Goal: Task Accomplishment & Management: Manage account settings

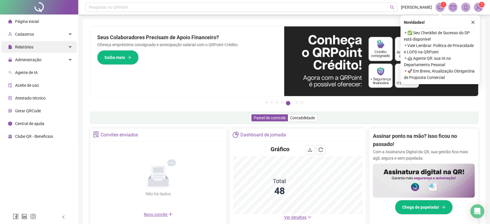
click at [33, 47] on div "Relatórios" at bounding box center [39, 47] width 76 height 12
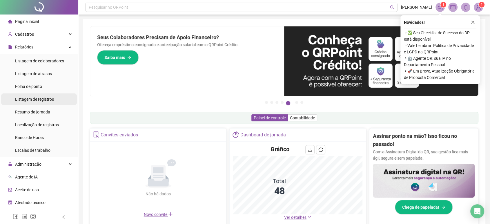
click at [52, 99] on span "Listagem de registros" at bounding box center [34, 99] width 39 height 5
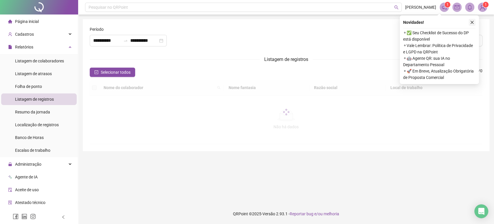
type input "**********"
click at [472, 23] on icon "close" at bounding box center [472, 22] width 4 height 4
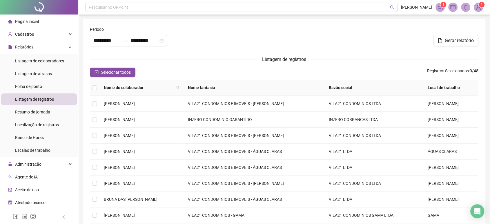
click at [134, 46] on div "**********" at bounding box center [152, 38] width 131 height 25
click at [128, 42] on icon "swap-right" at bounding box center [125, 40] width 5 height 5
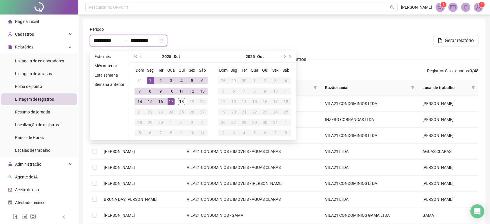
type input "**********"
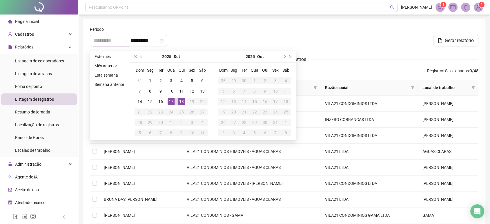
click at [181, 104] on div "18" at bounding box center [181, 101] width 7 height 7
type input "**********"
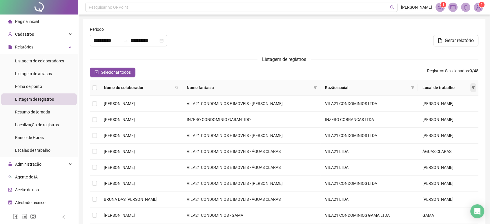
click at [472, 86] on icon "filter" at bounding box center [472, 87] width 3 height 3
click at [449, 100] on span "ÁGUAS CLARAS" at bounding box center [453, 98] width 31 height 5
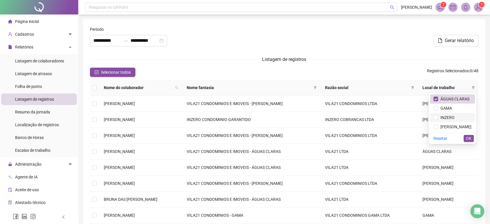
click at [451, 120] on span "INZERO" at bounding box center [452, 117] width 38 height 6
click at [459, 127] on span "[PERSON_NAME]" at bounding box center [454, 126] width 33 height 5
click at [471, 138] on button "OK" at bounding box center [468, 138] width 10 height 7
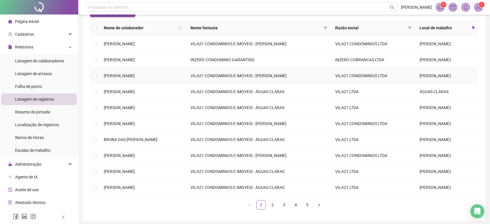
scroll to position [64, 0]
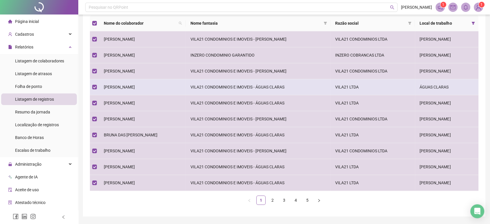
click at [132, 91] on td "[PERSON_NAME]" at bounding box center [142, 87] width 86 height 16
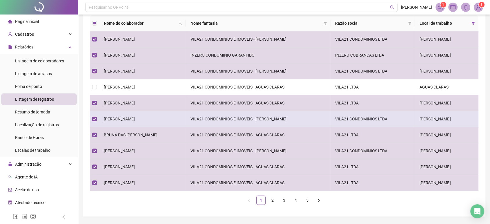
click at [130, 123] on td "[PERSON_NAME]" at bounding box center [142, 119] width 86 height 16
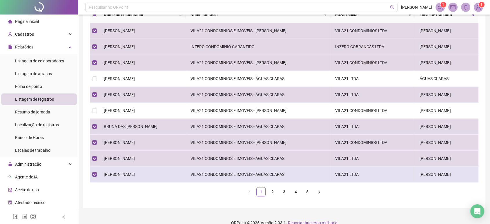
scroll to position [81, 0]
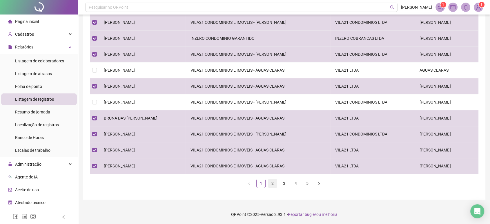
click at [271, 182] on link "2" at bounding box center [272, 183] width 9 height 9
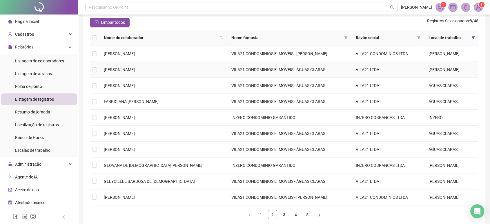
scroll to position [49, 0]
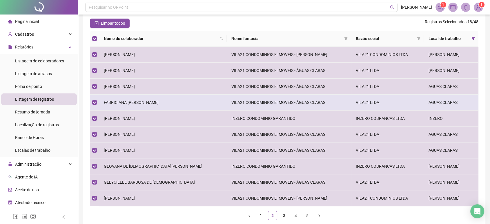
click at [152, 104] on span "FABRICIANA [PERSON_NAME]" at bounding box center [131, 102] width 55 height 5
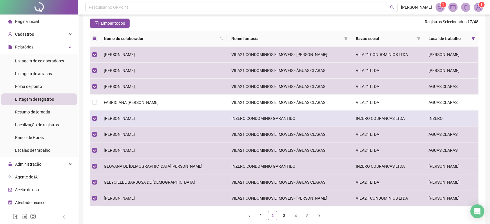
click at [152, 113] on td "[PERSON_NAME]" at bounding box center [162, 118] width 127 height 16
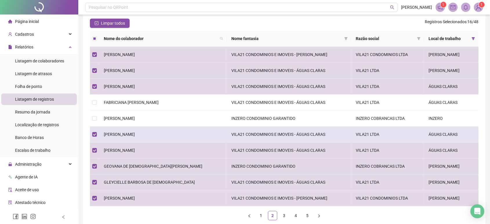
click at [152, 131] on td "[PERSON_NAME]" at bounding box center [162, 134] width 127 height 16
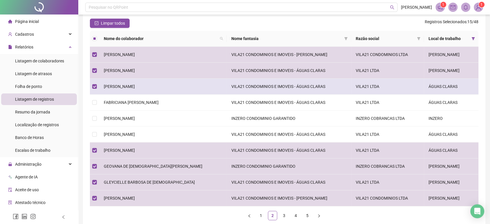
click at [159, 86] on td "[PERSON_NAME]" at bounding box center [162, 86] width 127 height 16
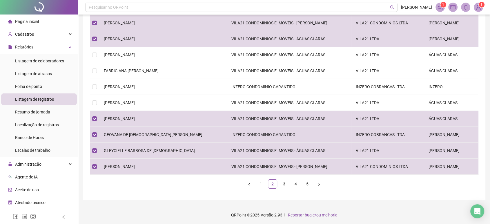
scroll to position [81, 0]
click at [284, 181] on link "3" at bounding box center [284, 183] width 9 height 9
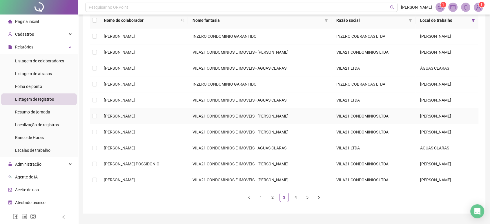
scroll to position [49, 0]
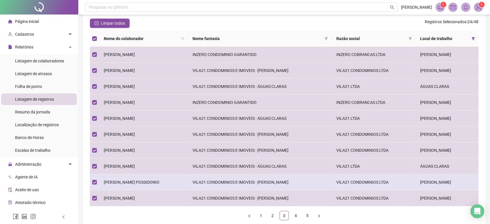
click at [140, 185] on td "[PERSON_NAME] POSSIDONIO" at bounding box center [143, 182] width 89 height 16
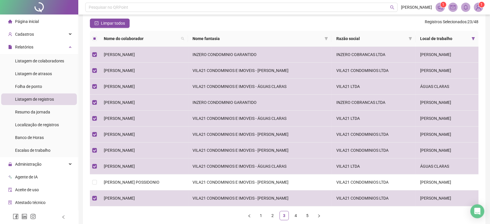
click at [290, 216] on ul "1 2 3 4 5" at bounding box center [284, 215] width 388 height 9
click at [292, 215] on link "4" at bounding box center [295, 215] width 9 height 9
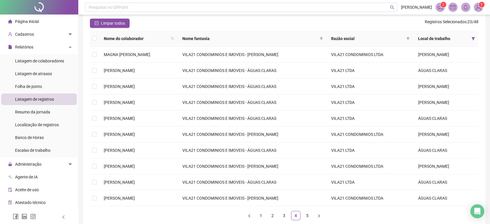
click at [90, 40] on th at bounding box center [94, 39] width 9 height 16
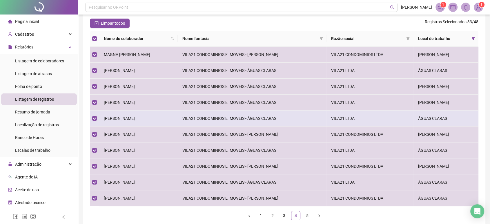
click at [112, 120] on td "[PERSON_NAME]" at bounding box center [138, 118] width 78 height 16
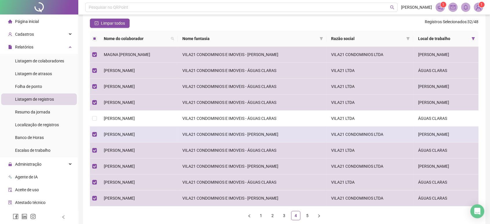
click at [112, 132] on span "[PERSON_NAME]" at bounding box center [119, 134] width 31 height 5
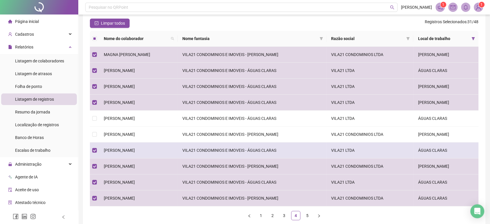
click at [133, 150] on span "[PERSON_NAME]" at bounding box center [119, 150] width 31 height 5
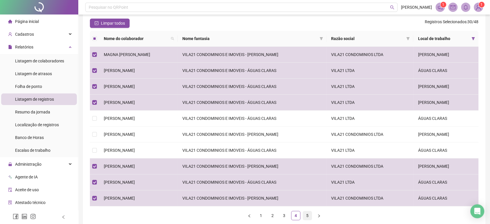
click at [306, 215] on link "5" at bounding box center [307, 215] width 9 height 9
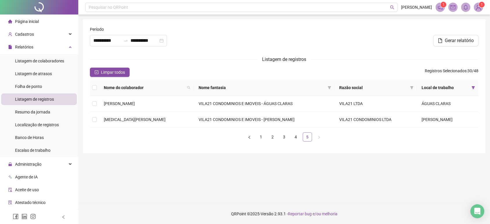
scroll to position [0, 0]
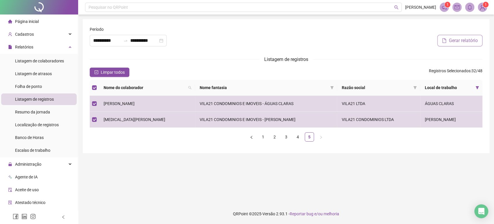
click at [443, 43] on button "Gerar relatório" at bounding box center [460, 41] width 45 height 12
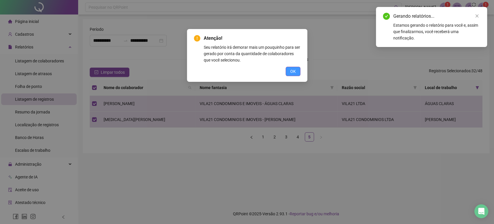
click at [297, 71] on button "OK" at bounding box center [293, 71] width 15 height 9
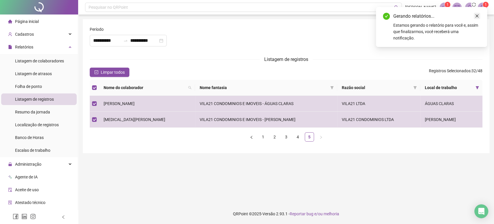
click at [479, 16] on icon "close" at bounding box center [477, 16] width 4 height 4
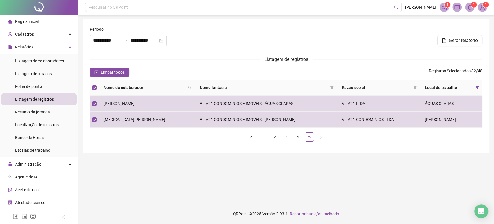
click at [30, 88] on span "Folha de ponto" at bounding box center [28, 86] width 27 height 5
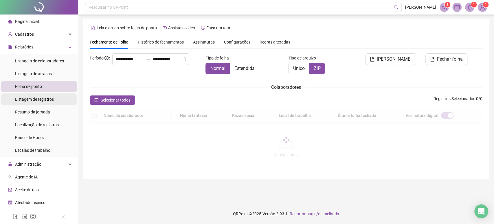
click at [40, 100] on span "Listagem de registros" at bounding box center [34, 99] width 39 height 5
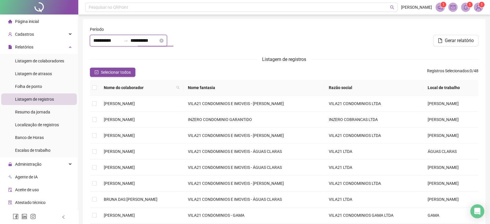
click at [138, 41] on input "**********" at bounding box center [144, 40] width 28 height 7
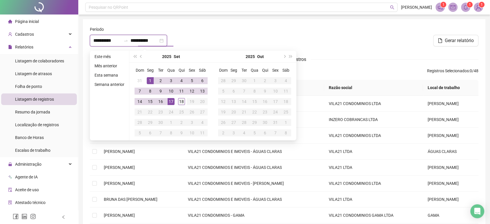
type input "**********"
click at [178, 104] on div "18" at bounding box center [181, 101] width 7 height 7
type input "**********"
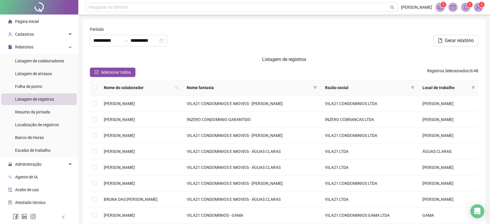
click at [141, 31] on div "Período" at bounding box center [153, 30] width 126 height 9
click at [141, 37] on input "**********" at bounding box center [144, 40] width 28 height 7
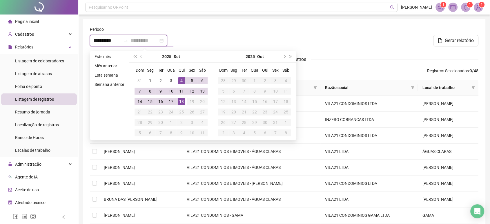
type input "**********"
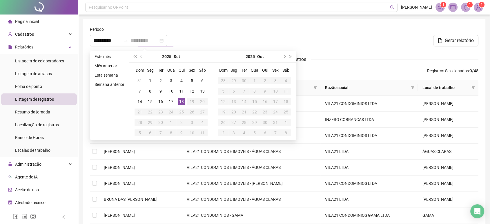
click at [180, 101] on div "18" at bounding box center [181, 101] width 7 height 7
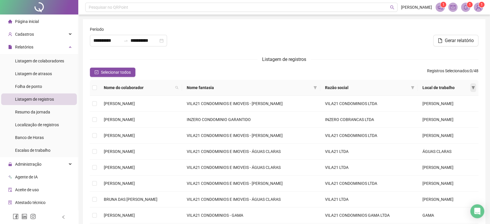
click at [470, 86] on span at bounding box center [473, 87] width 6 height 9
click at [456, 105] on span "GAMA" at bounding box center [452, 108] width 38 height 6
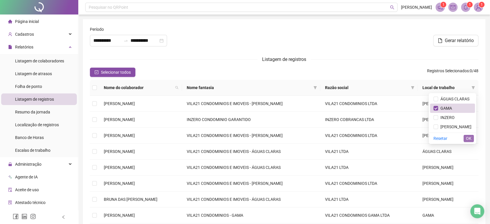
click at [467, 136] on span "OK" at bounding box center [468, 138] width 6 height 6
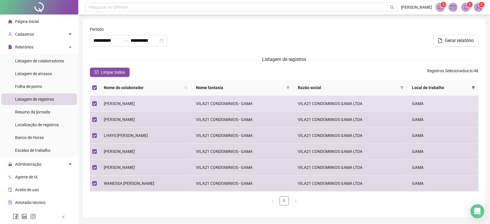
click at [118, 101] on span "[PERSON_NAME]" at bounding box center [119, 103] width 31 height 5
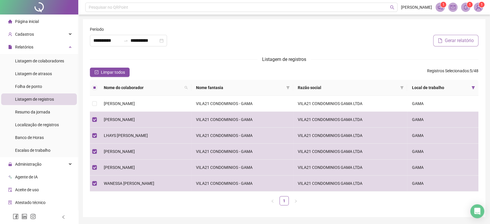
click at [449, 38] on span "Gerar relatório" at bounding box center [458, 40] width 29 height 7
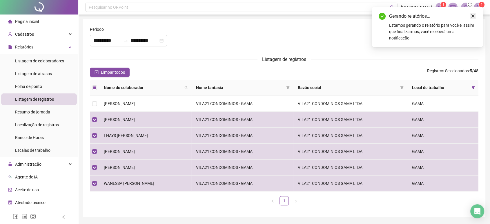
click at [475, 14] on link "Close" at bounding box center [472, 16] width 6 height 6
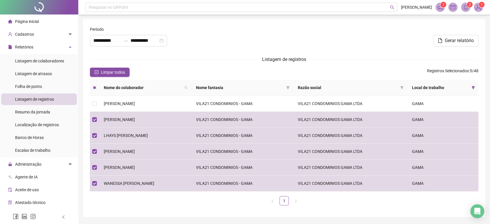
click at [36, 13] on div at bounding box center [39, 7] width 78 height 14
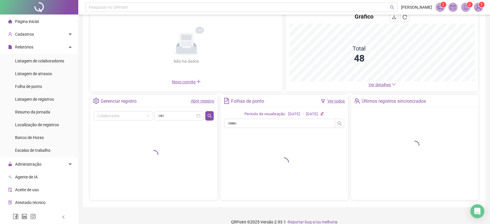
scroll to position [54, 0]
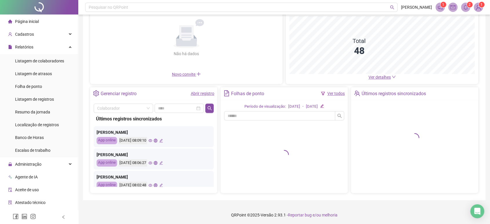
click at [152, 141] on icon "eye" at bounding box center [150, 140] width 4 height 4
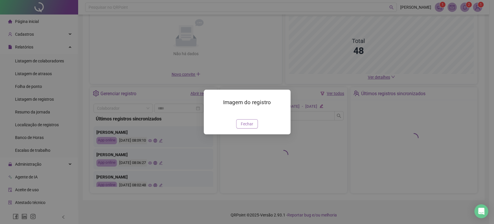
click at [250, 127] on button "Fechar" at bounding box center [247, 123] width 22 height 9
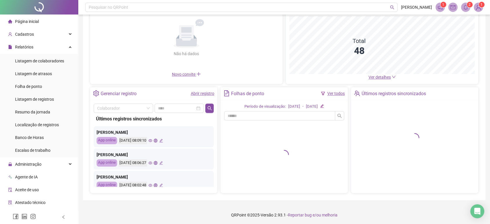
click at [159, 142] on div "[DATE] 08:09:10" at bounding box center [140, 140] width 44 height 7
click at [152, 139] on icon "eye" at bounding box center [150, 140] width 4 height 4
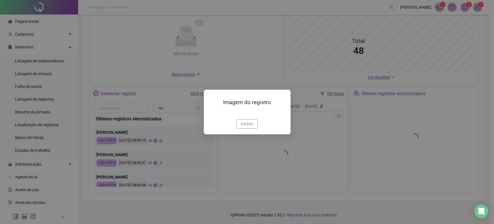
click at [247, 127] on span "Fechar" at bounding box center [247, 123] width 12 height 6
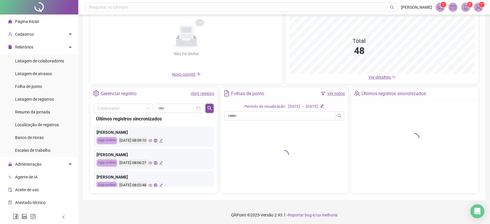
click at [152, 163] on icon "eye" at bounding box center [150, 162] width 4 height 3
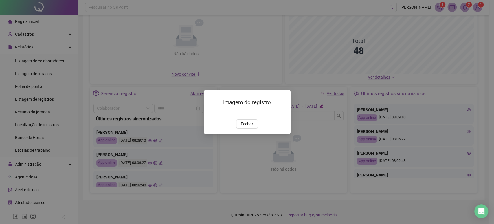
drag, startPoint x: 252, startPoint y: 127, endPoint x: 248, endPoint y: 144, distance: 17.3
click at [249, 134] on div "Imagem do registro Fechar" at bounding box center [247, 112] width 87 height 44
click at [246, 127] on span "Fechar" at bounding box center [247, 123] width 12 height 6
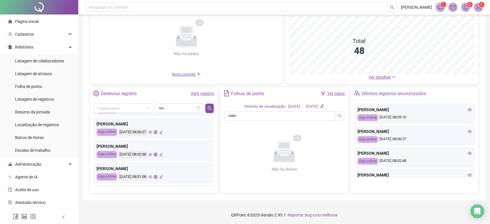
scroll to position [32, 0]
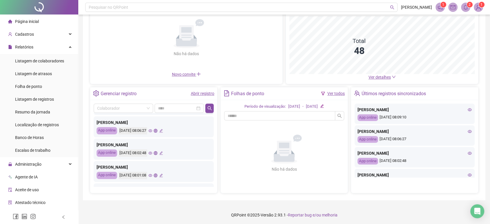
click at [152, 152] on icon "eye" at bounding box center [150, 153] width 4 height 4
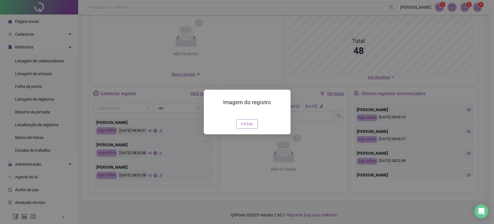
click at [246, 127] on span "Fechar" at bounding box center [247, 123] width 12 height 6
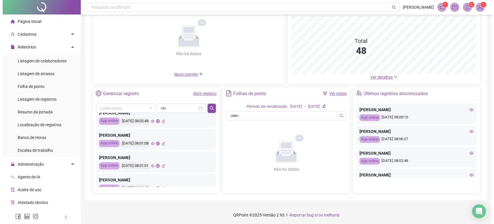
scroll to position [64, 0]
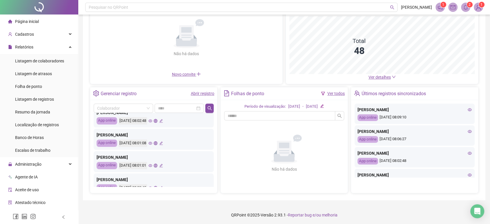
click at [152, 165] on icon "eye" at bounding box center [150, 165] width 4 height 4
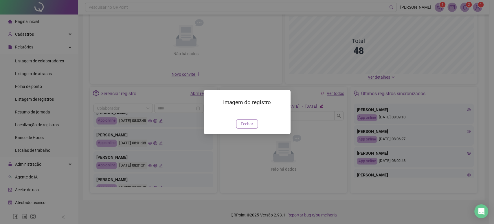
click at [243, 127] on span "Fechar" at bounding box center [247, 123] width 12 height 6
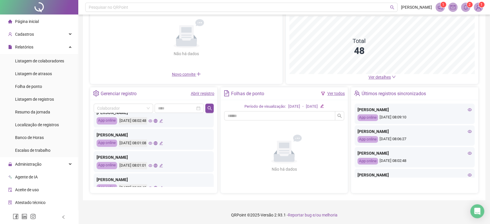
click at [157, 141] on div "[DATE] 08:01:08" at bounding box center [140, 142] width 44 height 7
click at [152, 143] on icon "eye" at bounding box center [150, 143] width 4 height 4
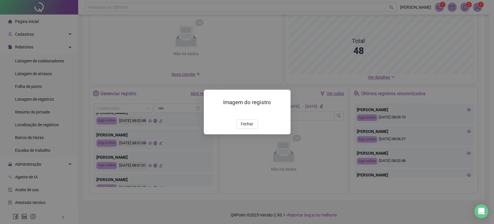
drag, startPoint x: 255, startPoint y: 152, endPoint x: 250, endPoint y: 156, distance: 6.4
click at [254, 128] on button "Fechar" at bounding box center [247, 123] width 22 height 9
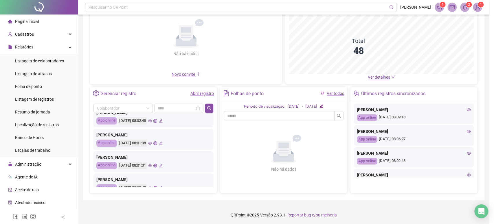
click at [247, 158] on div "Imagem do registro Fechar" at bounding box center [247, 112] width 494 height 224
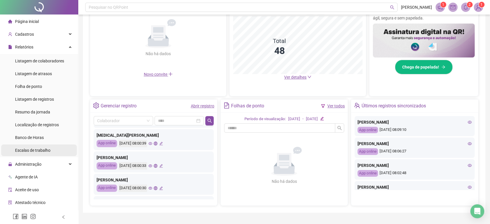
scroll to position [23, 0]
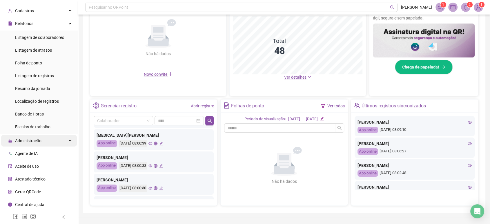
click at [55, 135] on div "Administração" at bounding box center [39, 141] width 76 height 12
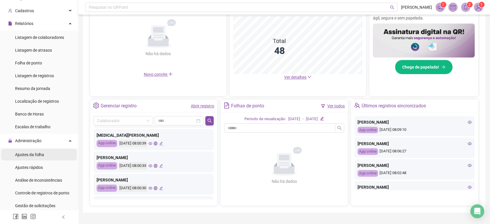
click at [43, 159] on div "Ajustes da folha" at bounding box center [29, 155] width 29 height 12
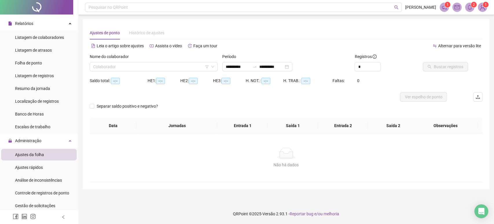
type input "**********"
click at [121, 67] on input "search" at bounding box center [151, 66] width 116 height 9
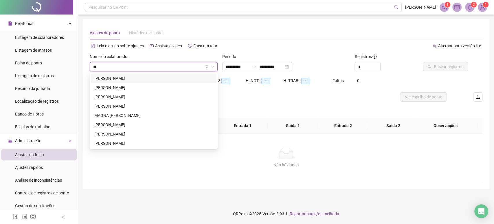
type input "***"
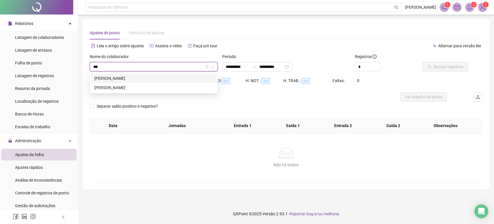
drag, startPoint x: 123, startPoint y: 85, endPoint x: 125, endPoint y: 75, distance: 10.0
click at [125, 75] on div "[PERSON_NAME]" at bounding box center [154, 83] width 126 height 19
click at [125, 75] on div "[PERSON_NAME]" at bounding box center [153, 78] width 119 height 6
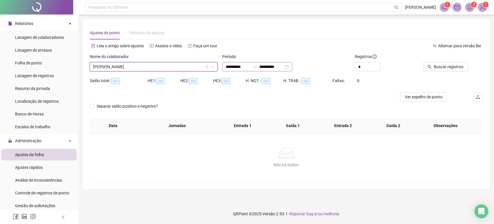
click at [257, 67] on icon "swap-right" at bounding box center [255, 66] width 5 height 5
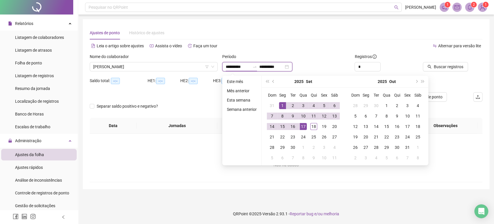
type input "**********"
click at [273, 81] on span "prev-year" at bounding box center [274, 81] width 3 height 3
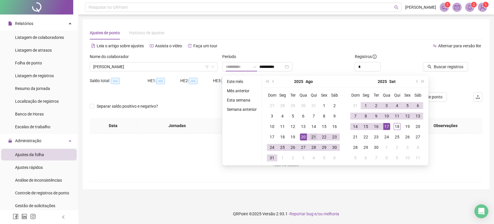
type input "**********"
click at [311, 136] on div "21" at bounding box center [314, 136] width 7 height 7
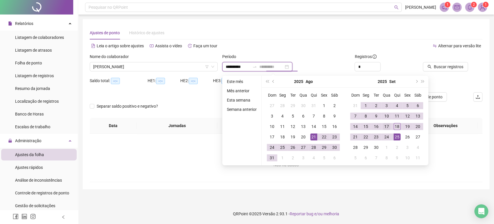
type input "**********"
click at [386, 127] on div "17" at bounding box center [387, 126] width 7 height 7
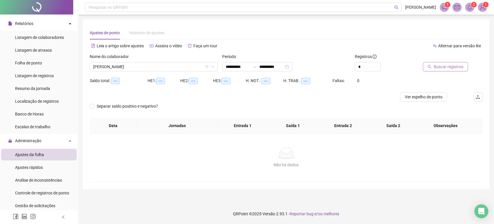
click at [450, 66] on span "Buscar registros" at bounding box center [449, 66] width 30 height 6
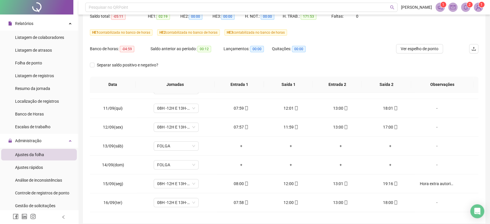
scroll to position [403, 0]
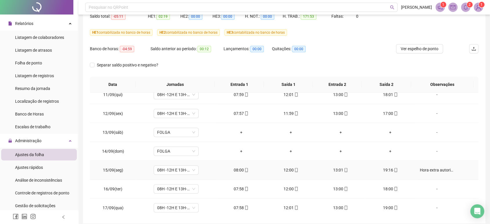
click at [430, 169] on div "Hora extra autorizada pelo [PERSON_NAME]." at bounding box center [436, 170] width 34 height 6
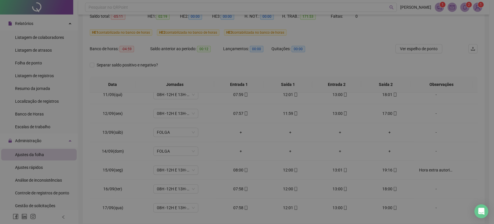
type textarea "**********"
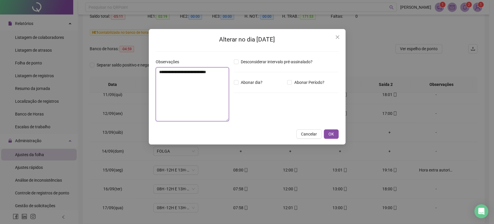
click at [195, 70] on textarea "**********" at bounding box center [193, 94] width 74 height 54
click at [331, 136] on span "OK" at bounding box center [332, 134] width 6 height 6
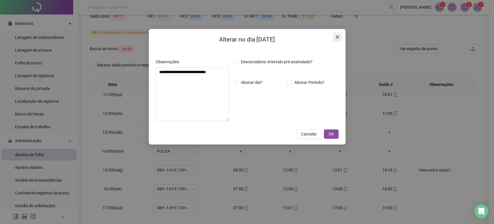
click at [338, 33] on button "Close" at bounding box center [337, 36] width 9 height 9
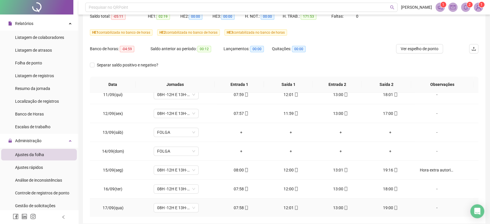
scroll to position [88, 0]
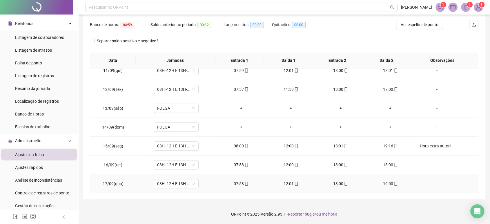
click at [431, 183] on div "-" at bounding box center [436, 183] width 34 height 6
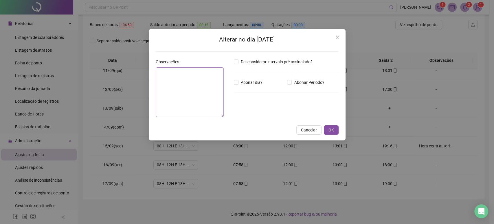
drag, startPoint x: 239, startPoint y: 85, endPoint x: 188, endPoint y: 83, distance: 51.0
click at [238, 85] on label "Abonar dia?" at bounding box center [249, 82] width 31 height 6
click at [188, 83] on textarea at bounding box center [190, 92] width 68 height 50
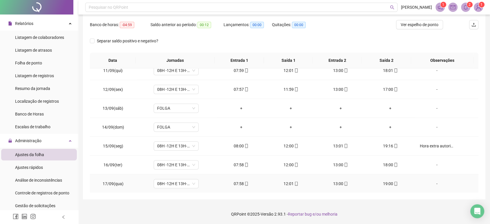
click at [426, 181] on div "-" at bounding box center [436, 183] width 34 height 6
click at [426, 185] on div "-" at bounding box center [436, 183] width 34 height 6
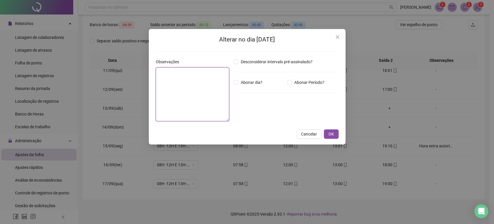
click at [180, 87] on textarea at bounding box center [193, 94] width 74 height 54
paste textarea "**********"
type textarea "**********"
click at [330, 133] on span "OK" at bounding box center [332, 134] width 6 height 6
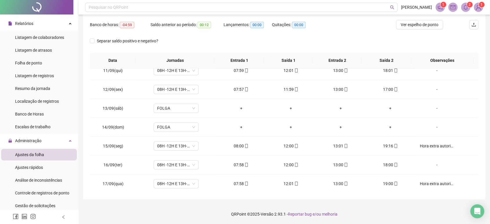
click at [334, 132] on body "**********" at bounding box center [245, 24] width 490 height 224
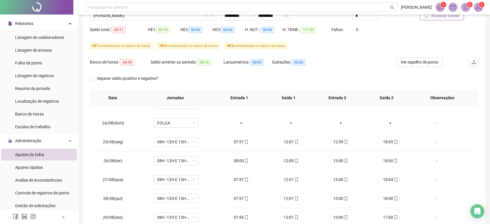
scroll to position [0, 0]
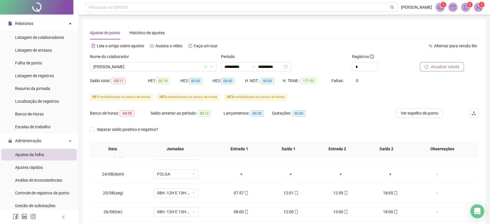
click at [446, 64] on span "Atualizar tabela" at bounding box center [444, 66] width 28 height 6
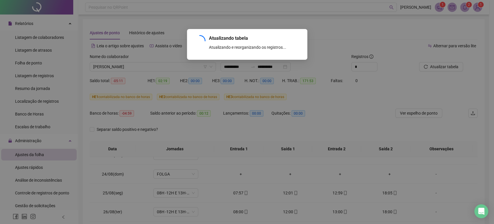
click at [412, 115] on div "Atualizando tabela Atualizando e reorganizando os registros... OK" at bounding box center [247, 112] width 494 height 224
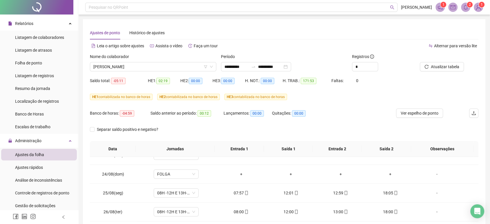
click at [339, 111] on div "Banco de horas: -04:59 Saldo anterior ao período: 00:12 Lançamentos: 00:00 Quit…" at bounding box center [235, 116] width 291 height 16
click at [413, 110] on span "Ver espelho de ponto" at bounding box center [419, 113] width 38 height 6
click at [131, 65] on span "[PERSON_NAME]" at bounding box center [152, 66] width 119 height 9
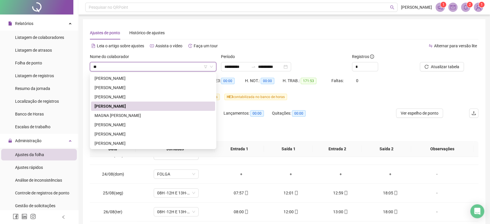
type input "***"
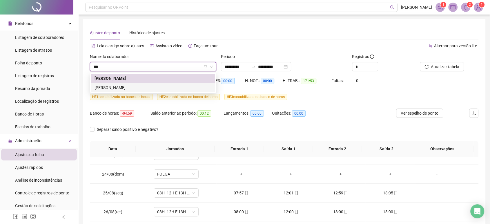
click at [122, 87] on div "[PERSON_NAME]" at bounding box center [152, 87] width 117 height 6
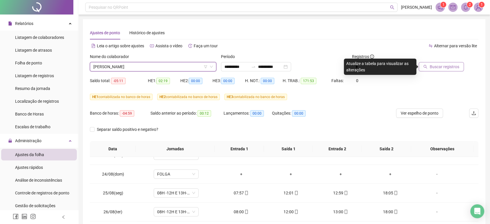
click at [434, 65] on span "Buscar registros" at bounding box center [444, 66] width 30 height 6
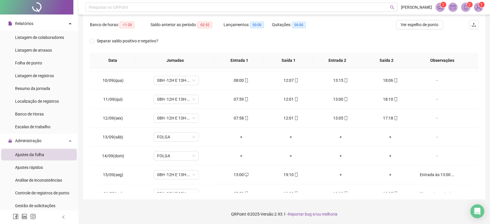
scroll to position [403, 0]
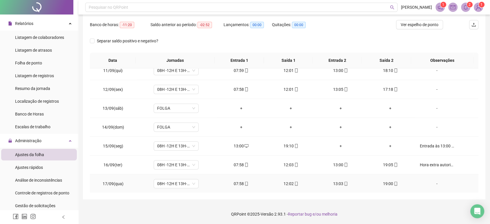
click at [423, 183] on div "-" at bounding box center [436, 183] width 34 height 6
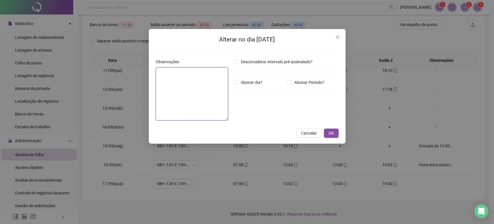
click at [186, 79] on textarea at bounding box center [192, 93] width 72 height 53
click at [194, 79] on textarea at bounding box center [192, 93] width 72 height 53
paste textarea "**********"
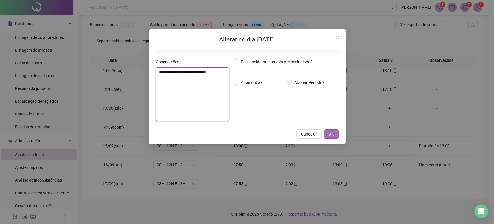
type textarea "**********"
click at [328, 129] on button "OK" at bounding box center [331, 133] width 15 height 9
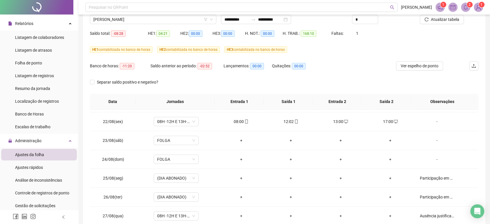
scroll to position [0, 0]
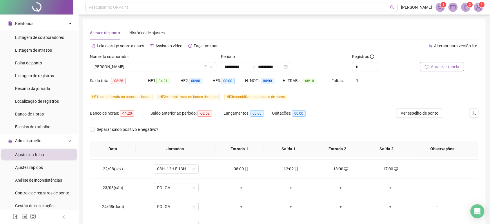
click at [435, 69] on span "Atualizar tabela" at bounding box center [444, 66] width 28 height 6
click at [418, 115] on span "Ver espelho de ponto" at bounding box center [419, 113] width 38 height 6
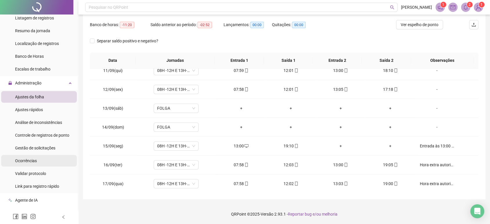
scroll to position [88, 0]
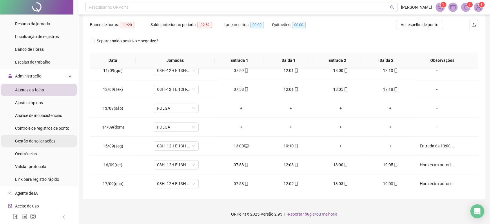
click at [44, 141] on span "Gestão de solicitações" at bounding box center [35, 140] width 40 height 5
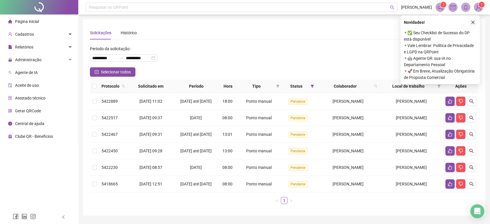
click at [473, 22] on icon "close" at bounding box center [472, 22] width 4 height 4
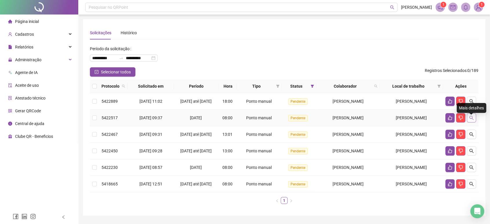
click at [471, 120] on icon "search" at bounding box center [471, 117] width 5 height 5
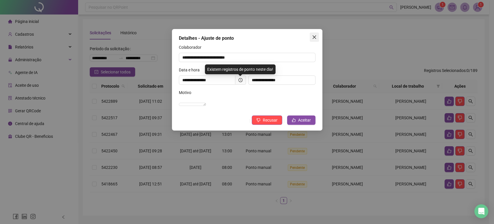
click at [315, 38] on icon "close" at bounding box center [314, 37] width 5 height 5
